Goal: Information Seeking & Learning: Find specific fact

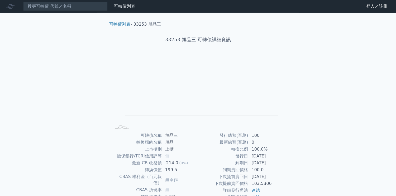
click at [57, 11] on nav "可轉債列表 財務數據 可轉債列表 財務數據 登入／註冊 登入／註冊" at bounding box center [198, 6] width 396 height 13
click at [58, 9] on input at bounding box center [65, 6] width 84 height 9
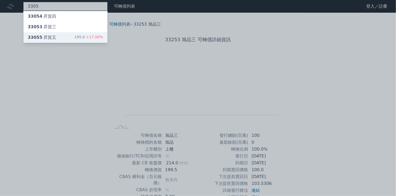
type input "3305"
click at [42, 38] on div "33055 昇貿五" at bounding box center [42, 37] width 28 height 6
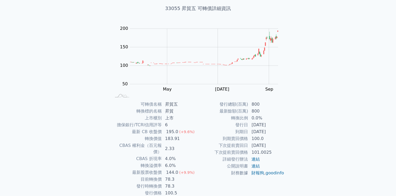
scroll to position [22, 0]
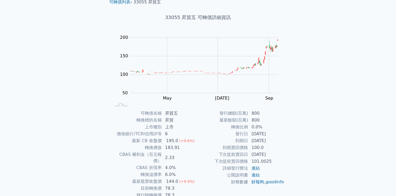
click at [208, 175] on td "公開說明書" at bounding box center [223, 174] width 50 height 7
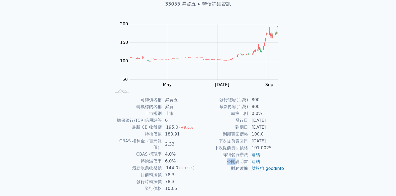
scroll to position [49, 0]
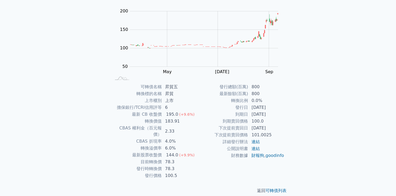
click at [208, 179] on div "返回 可轉債列表" at bounding box center [198, 190] width 186 height 23
click at [243, 7] on rect at bounding box center [197, 44] width 169 height 74
